Goal: Transaction & Acquisition: Purchase product/service

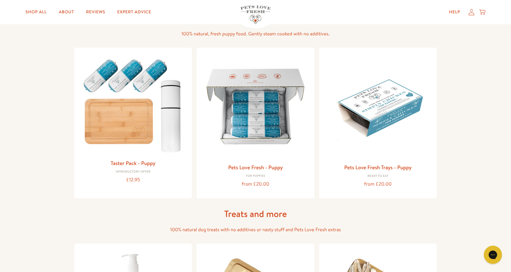
scroll to position [240, 0]
click at [386, 106] on img at bounding box center [378, 106] width 108 height 108
click at [258, 127] on img at bounding box center [255, 106] width 108 height 108
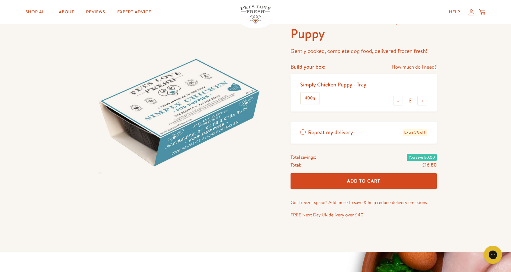
scroll to position [48, 0]
click at [422, 101] on button "+" at bounding box center [422, 100] width 10 height 10
click at [423, 101] on button "+" at bounding box center [422, 100] width 10 height 10
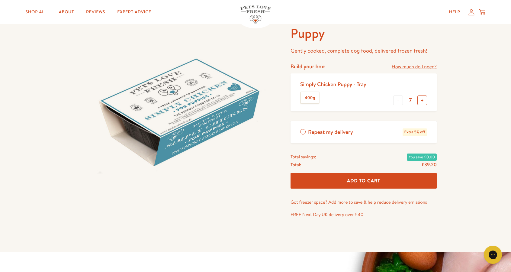
click at [422, 101] on button "+" at bounding box center [422, 100] width 10 height 10
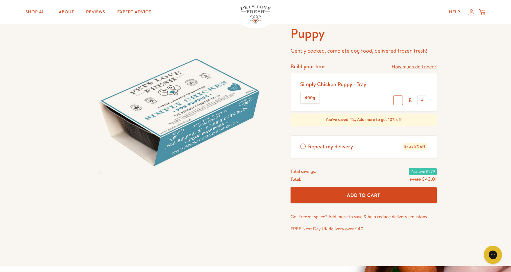
click at [398, 103] on button "-" at bounding box center [398, 100] width 10 height 10
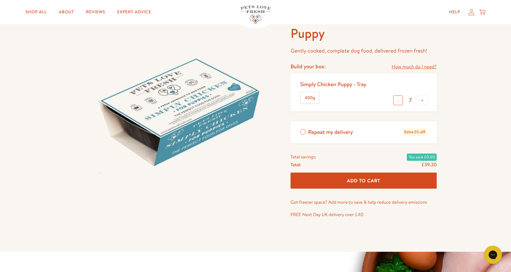
click at [396, 105] on button "-" at bounding box center [398, 100] width 10 height 10
click at [396, 104] on button "-" at bounding box center [398, 100] width 10 height 10
click at [398, 104] on button "-" at bounding box center [398, 100] width 10 height 10
click at [395, 105] on button "-" at bounding box center [398, 100] width 10 height 10
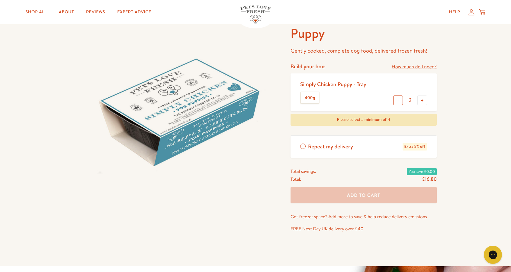
click at [394, 104] on button "-" at bounding box center [398, 100] width 10 height 10
click at [394, 103] on button "-" at bounding box center [398, 100] width 10 height 10
click at [390, 105] on div "Simply Chicken Puppy - Tray 400g - 1 +" at bounding box center [364, 92] width 146 height 38
click at [394, 102] on button "-" at bounding box center [398, 100] width 10 height 10
type input "0"
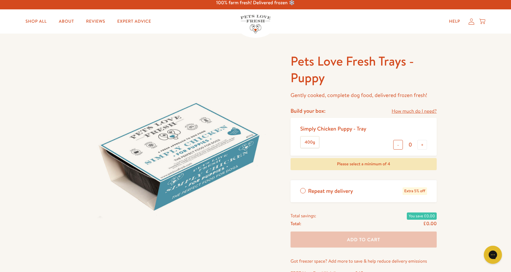
scroll to position [0, 0]
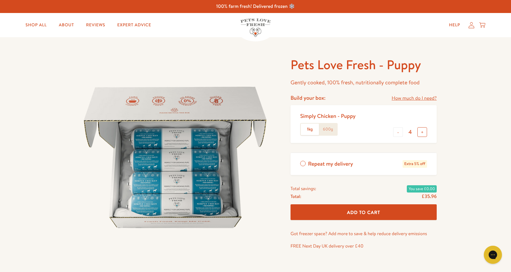
click at [423, 134] on button "+" at bounding box center [422, 132] width 10 height 10
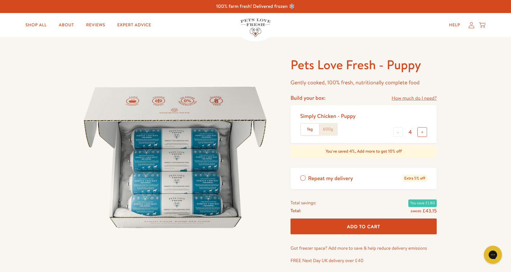
type input "5"
